Goal: Information Seeking & Learning: Check status

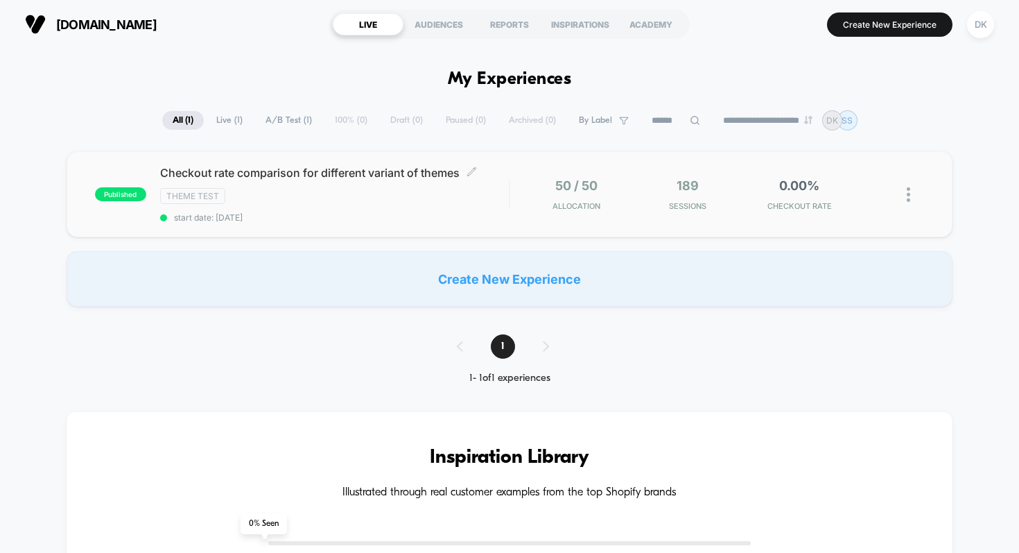
click at [267, 166] on span "Checkout rate comparison for different variant of themes Click to edit experien…" at bounding box center [334, 173] width 349 height 14
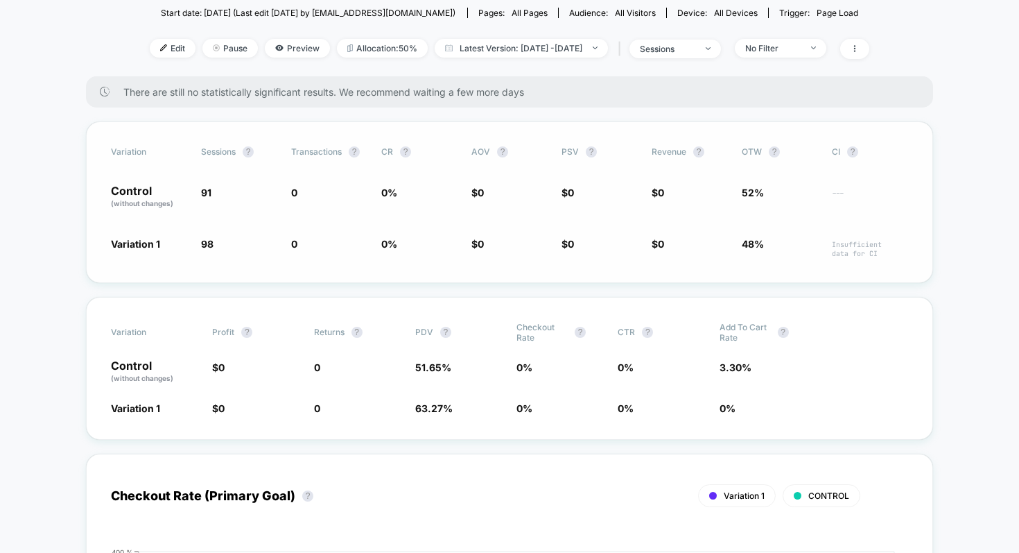
scroll to position [216, 0]
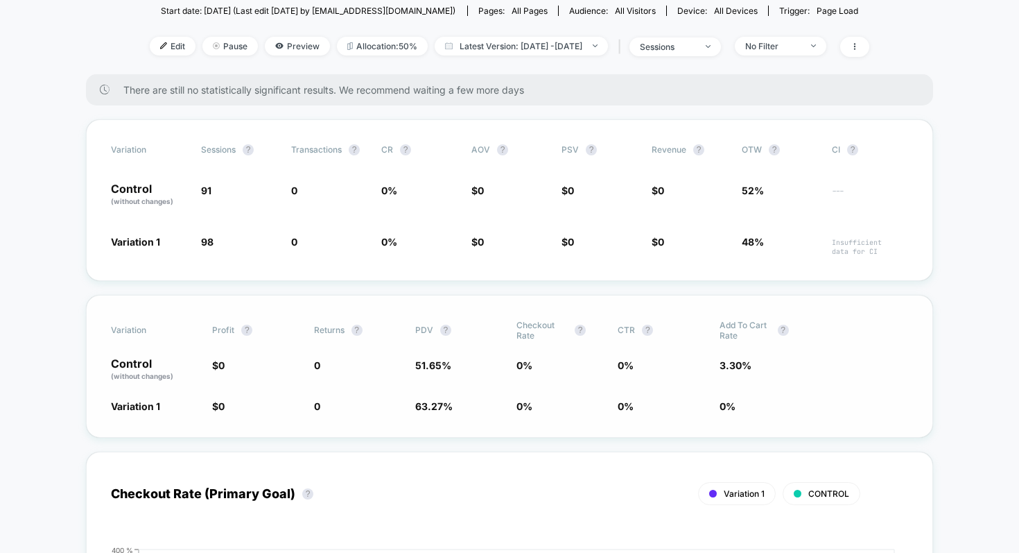
drag, startPoint x: 161, startPoint y: 379, endPoint x: 115, endPoint y: 377, distance: 45.8
click at [115, 399] on span "Variation 1" at bounding box center [154, 406] width 87 height 14
drag, startPoint x: 512, startPoint y: 327, endPoint x: 609, endPoint y: 340, distance: 97.9
click at [609, 358] on div "Control (without changes) $ 0 0 51.65 % 0 % 0 % 3.30 %" at bounding box center [509, 370] width 797 height 24
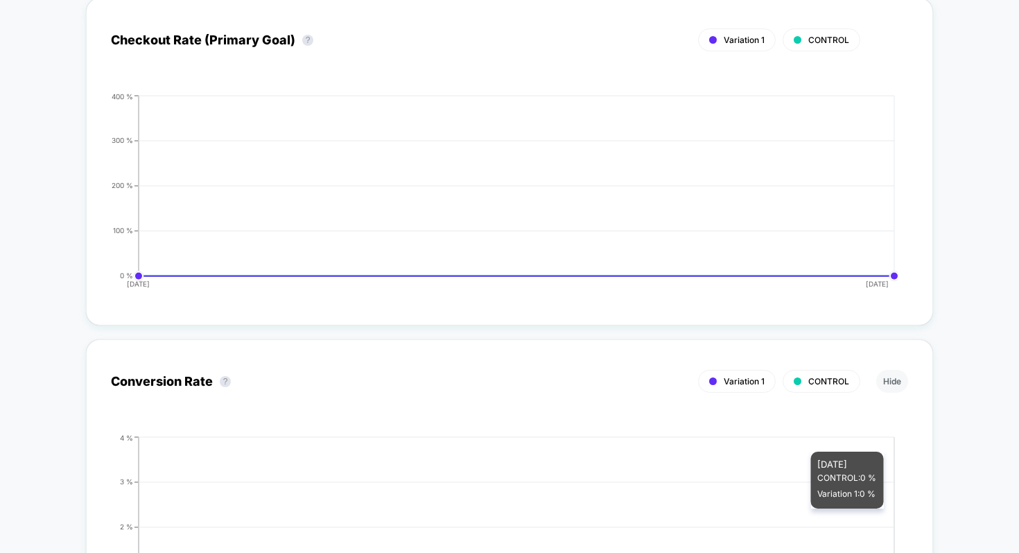
scroll to position [0, 0]
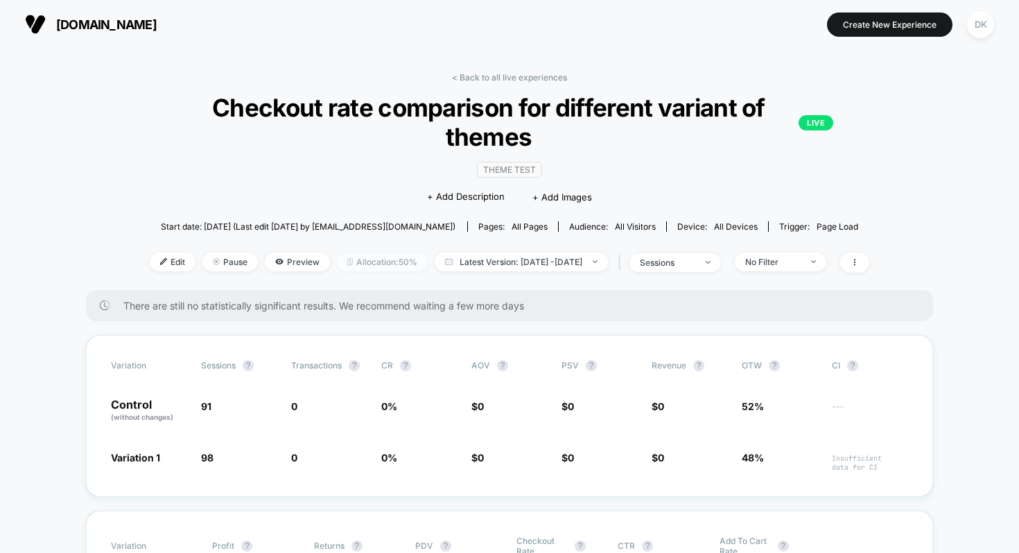
click at [371, 252] on span "Allocation: 50%" at bounding box center [382, 261] width 91 height 19
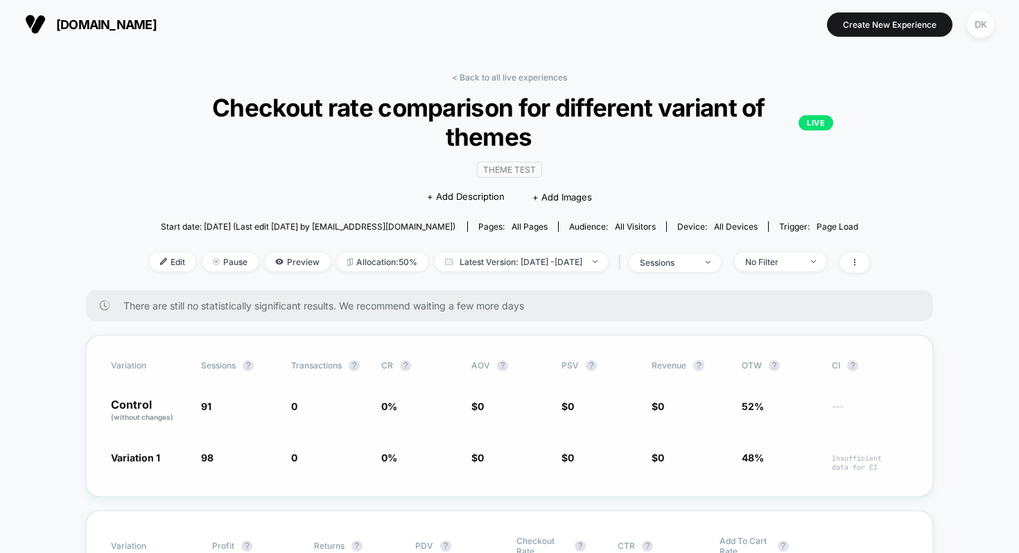
drag, startPoint x: 204, startPoint y: 375, endPoint x: 266, endPoint y: 375, distance: 62.4
click at [266, 399] on span "91" at bounding box center [239, 411] width 76 height 24
drag, startPoint x: 193, startPoint y: 430, endPoint x: 302, endPoint y: 430, distance: 109.6
click at [302, 450] on div "Variation 1 98 + 7.7 % 0 0 % $ 0 $ 0 $ 0 48% Insufficient data for CI" at bounding box center [509, 460] width 797 height 21
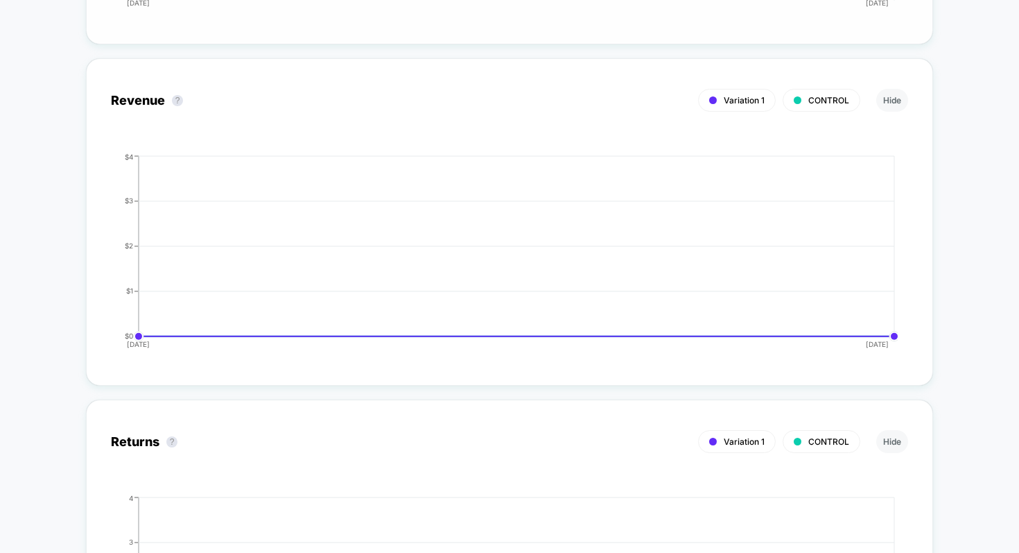
scroll to position [1502, 0]
